Goal: Transaction & Acquisition: Subscribe to service/newsletter

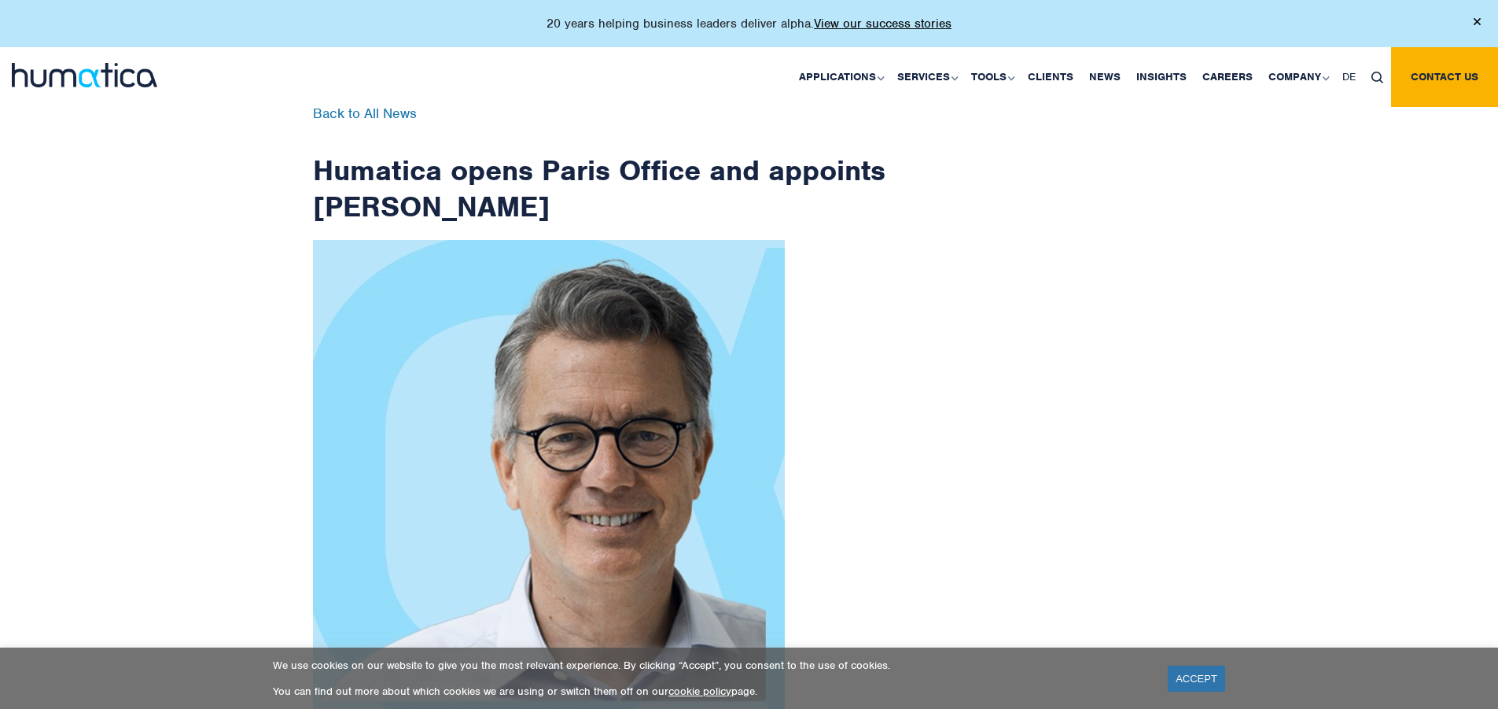
scroll to position [2509, 0]
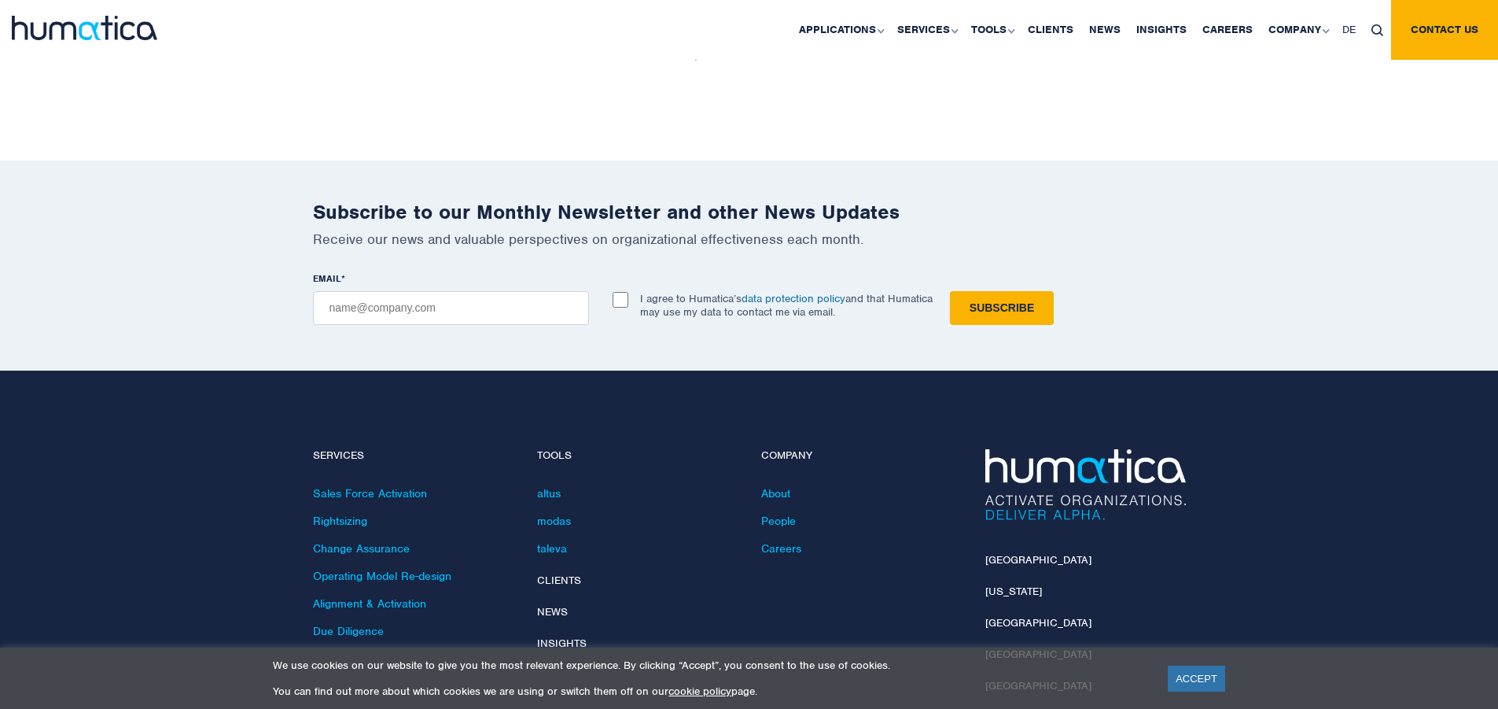
checkbox input "true"
type input "[EMAIL_ADDRESS][DOMAIN_NAME]"
click at [950, 291] on input "Subscribe" at bounding box center [1002, 308] width 104 height 34
